Goal: Transaction & Acquisition: Download file/media

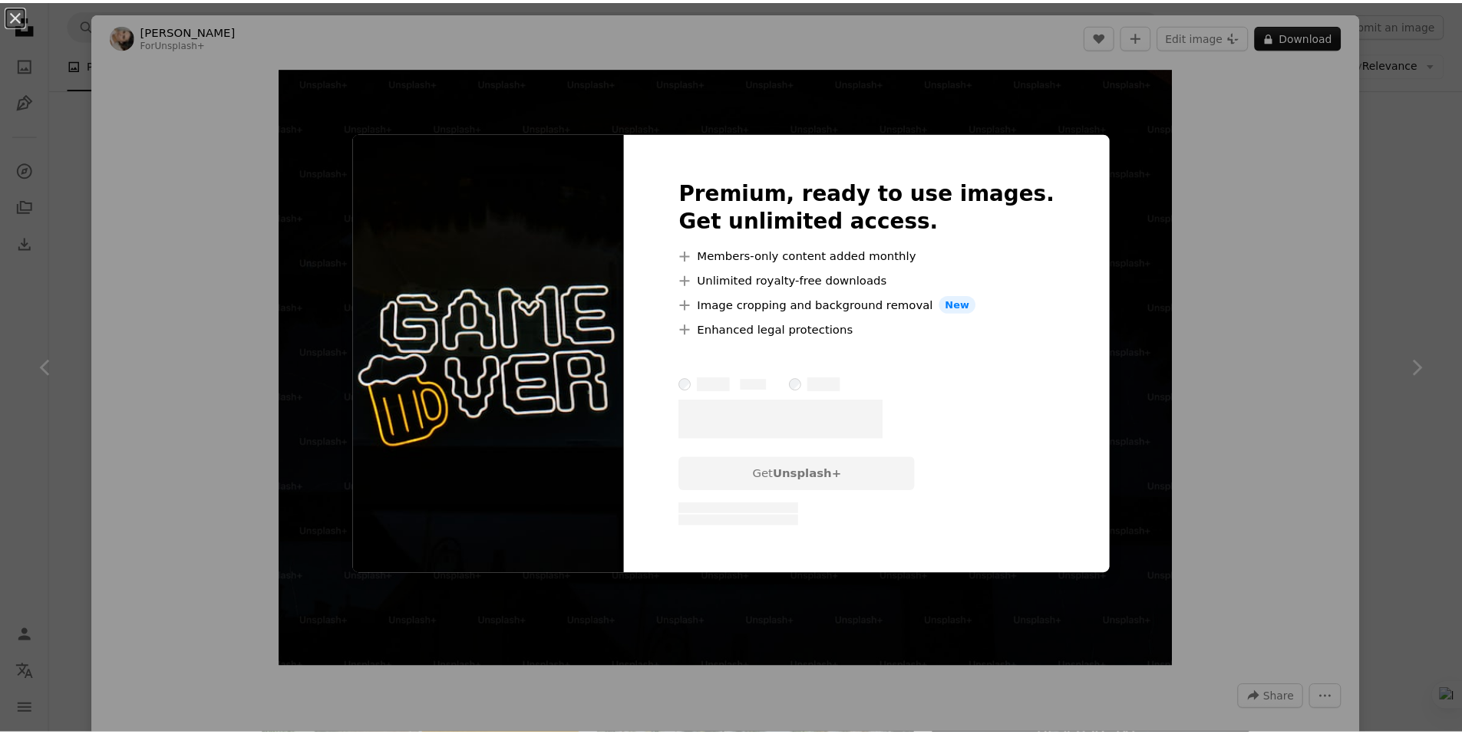
scroll to position [164, 0]
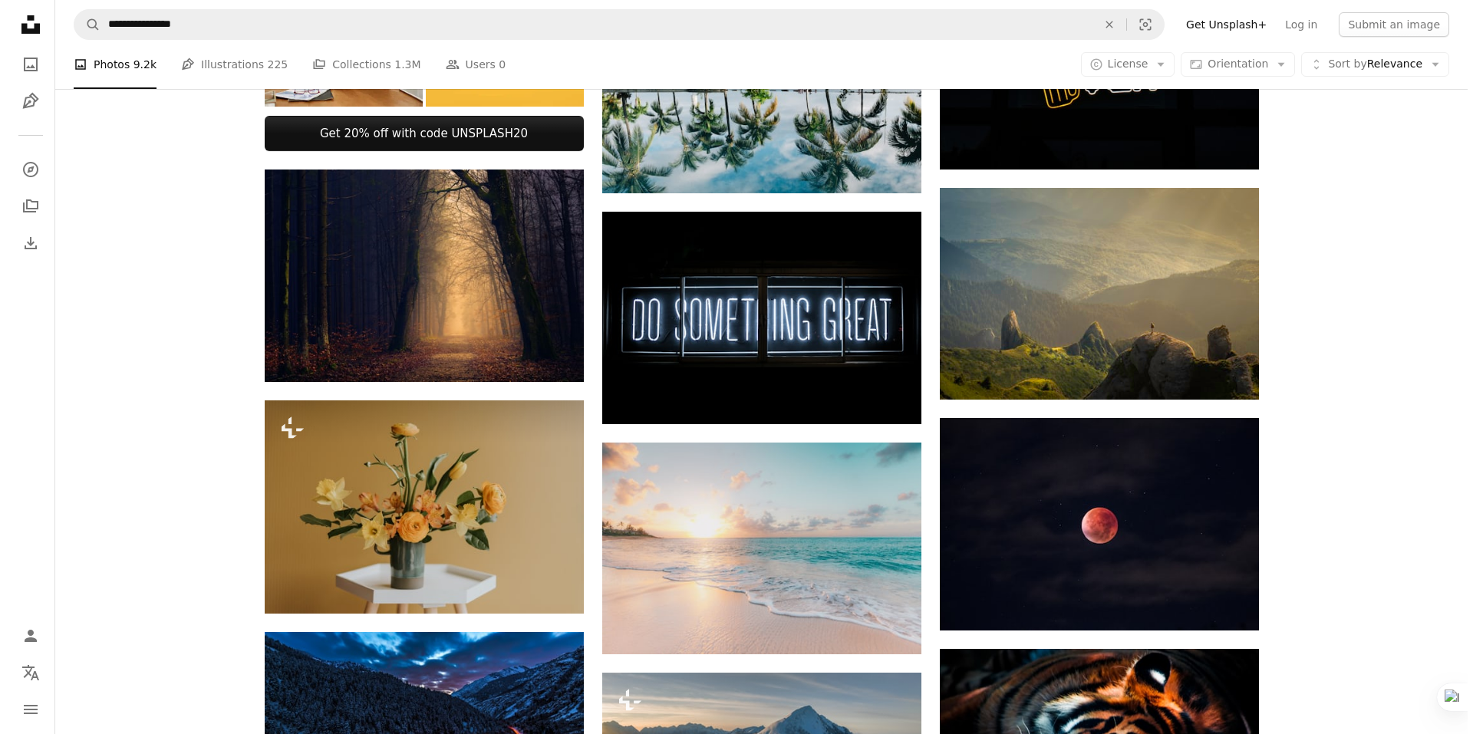
scroll to position [686, 0]
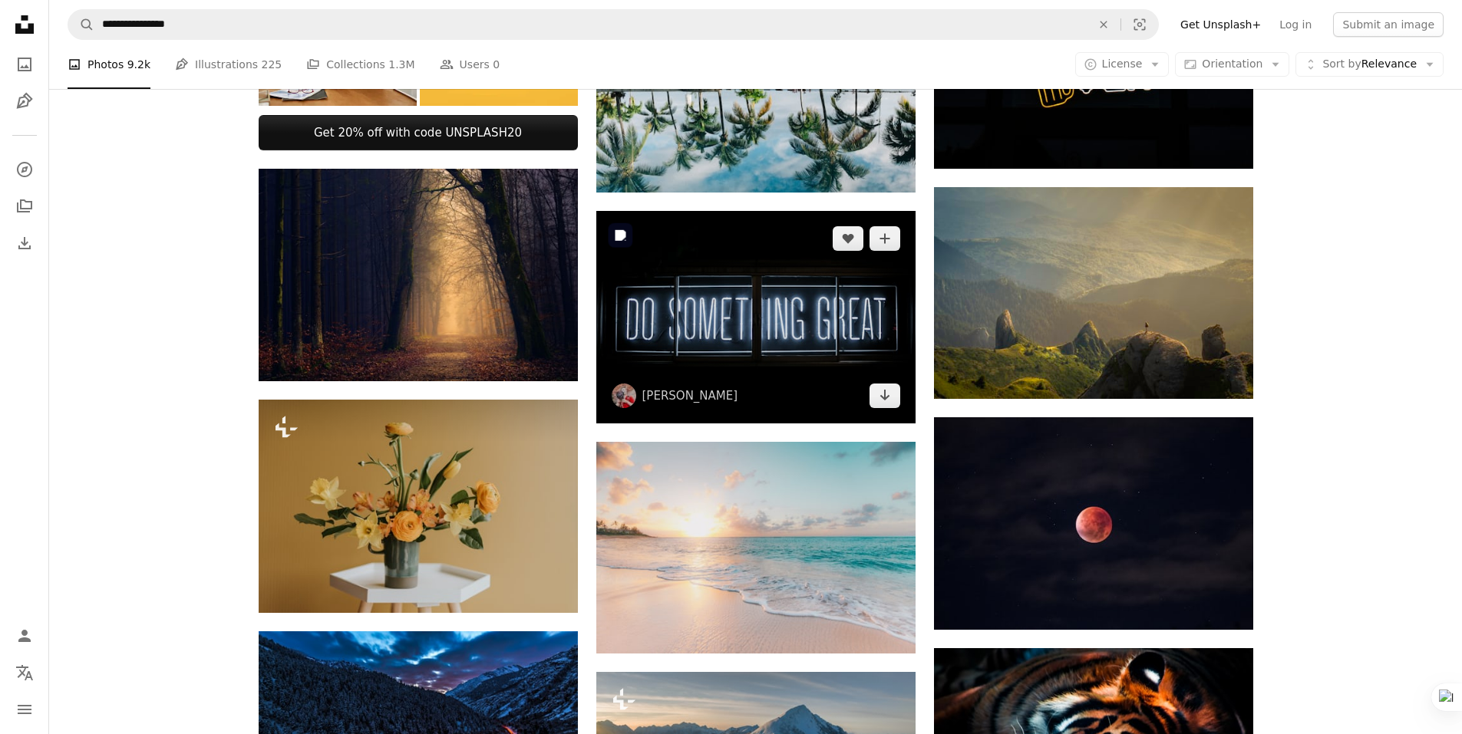
click at [807, 368] on img at bounding box center [755, 317] width 319 height 213
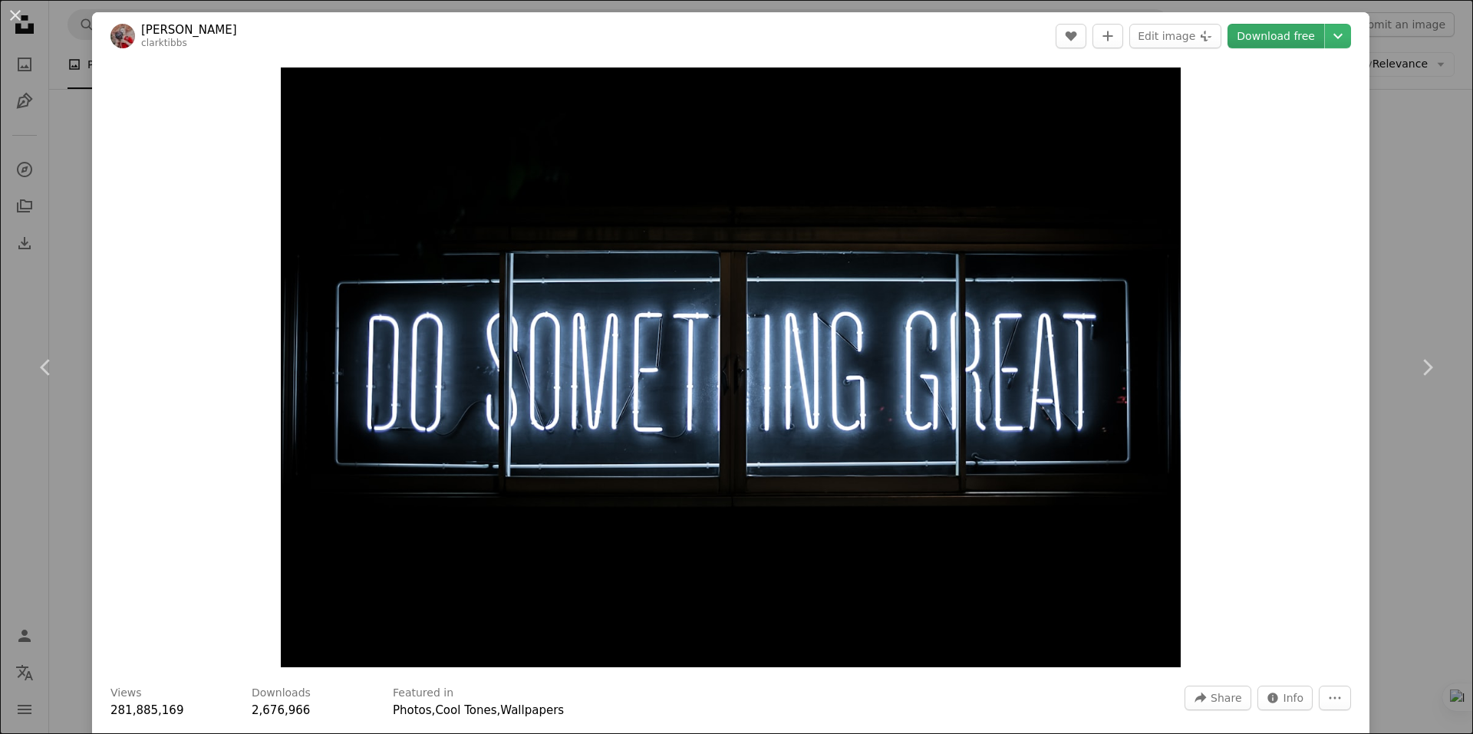
click at [1269, 42] on link "Download free" at bounding box center [1276, 36] width 97 height 25
